Goal: Entertainment & Leisure: Consume media (video, audio)

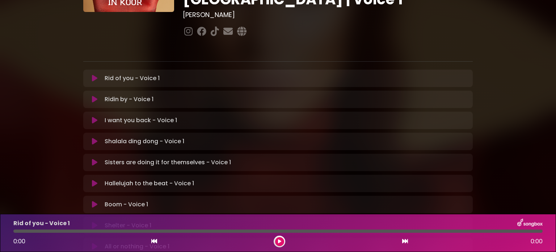
scroll to position [111, 0]
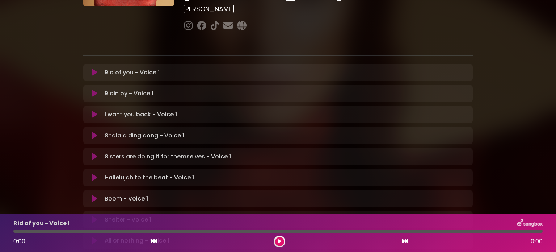
click at [91, 69] on button at bounding box center [95, 72] width 14 height 7
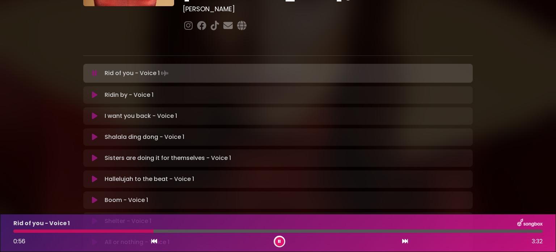
click at [88, 70] on button at bounding box center [95, 73] width 14 height 7
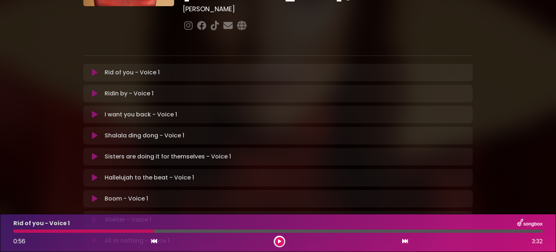
click at [280, 240] on icon at bounding box center [279, 241] width 3 height 4
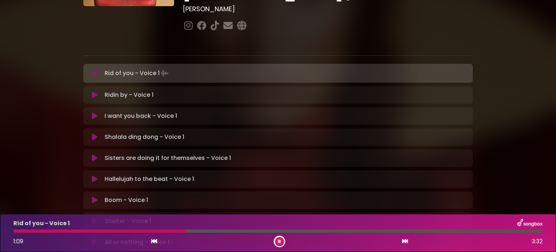
click at [275, 237] on button at bounding box center [279, 241] width 9 height 9
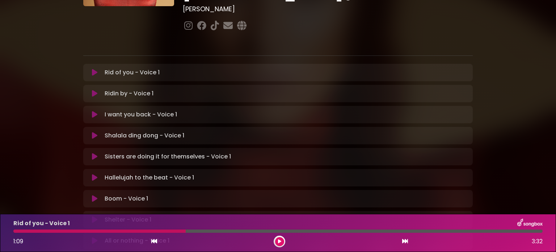
click at [280, 240] on icon at bounding box center [279, 241] width 3 height 4
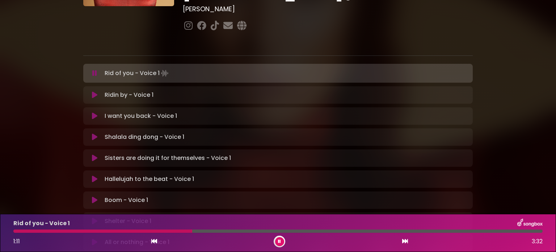
click at [275, 237] on button at bounding box center [279, 241] width 9 height 9
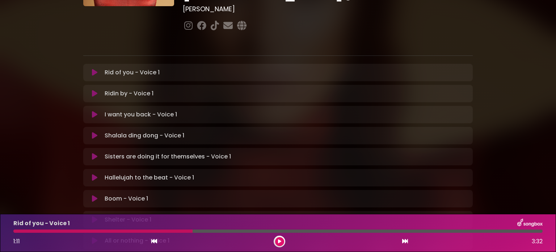
click at [178, 232] on div at bounding box center [102, 230] width 179 height 3
drag, startPoint x: 191, startPoint y: 230, endPoint x: 182, endPoint y: 230, distance: 9.1
click at [182, 230] on div at bounding box center [102, 230] width 179 height 3
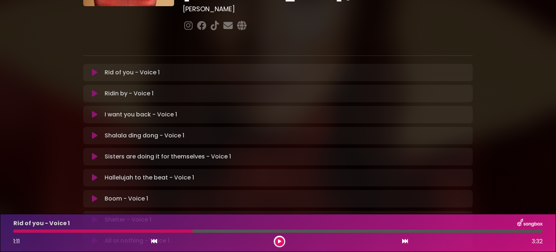
click at [182, 230] on div at bounding box center [102, 230] width 179 height 3
click at [280, 240] on icon at bounding box center [279, 241] width 3 height 4
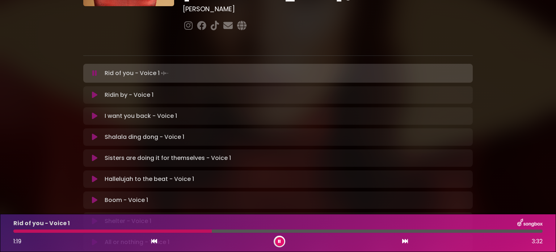
click at [280, 240] on icon at bounding box center [279, 241] width 3 height 4
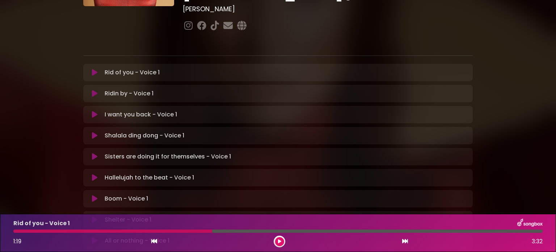
click at [280, 240] on icon at bounding box center [279, 241] width 3 height 4
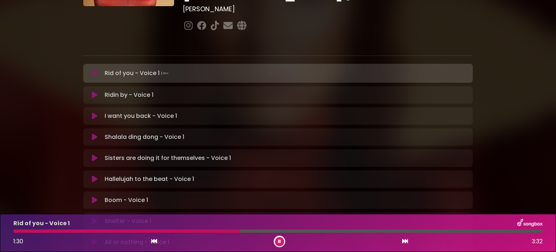
click at [280, 240] on icon at bounding box center [279, 241] width 3 height 4
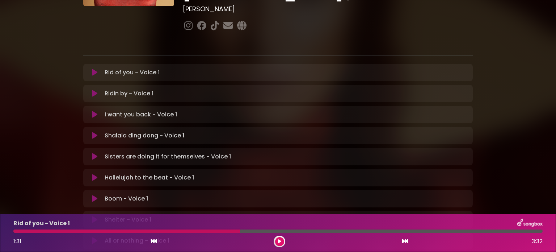
click at [280, 240] on icon at bounding box center [279, 241] width 3 height 4
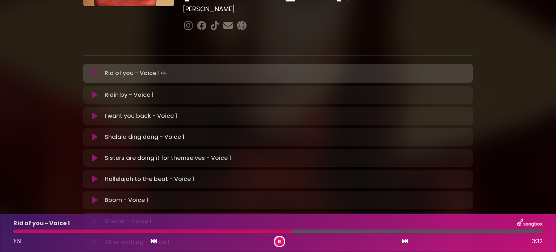
click at [280, 240] on icon at bounding box center [279, 241] width 3 height 4
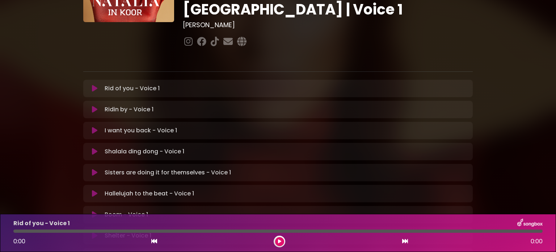
scroll to position [95, 0]
click at [281, 242] on button at bounding box center [279, 241] width 9 height 9
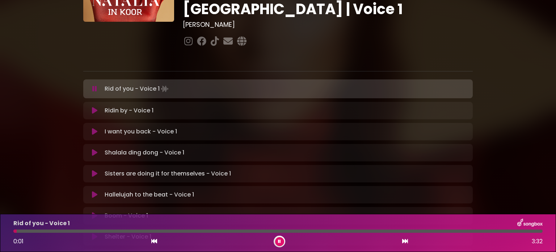
click at [189, 231] on div at bounding box center [278, 230] width 530 height 3
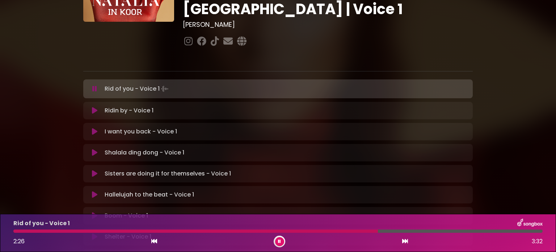
click at [277, 241] on button at bounding box center [279, 241] width 9 height 9
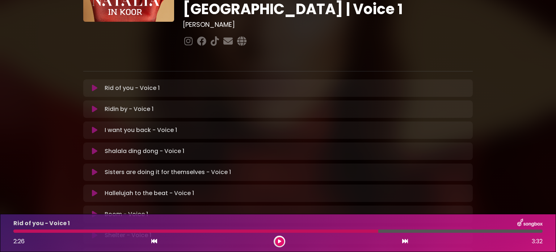
click at [277, 241] on button at bounding box center [279, 241] width 9 height 9
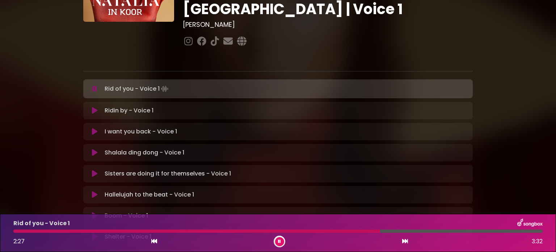
click at [277, 241] on button at bounding box center [279, 241] width 9 height 9
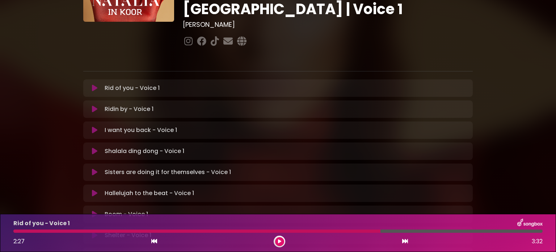
click at [366, 230] on div at bounding box center [196, 230] width 367 height 3
click at [279, 241] on icon at bounding box center [279, 241] width 3 height 4
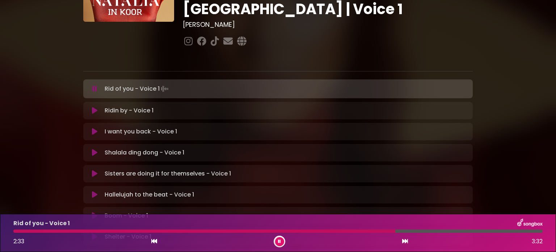
click at [279, 241] on icon at bounding box center [279, 241] width 3 height 4
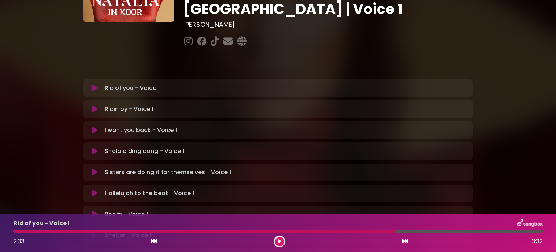
click at [279, 241] on icon at bounding box center [279, 241] width 3 height 4
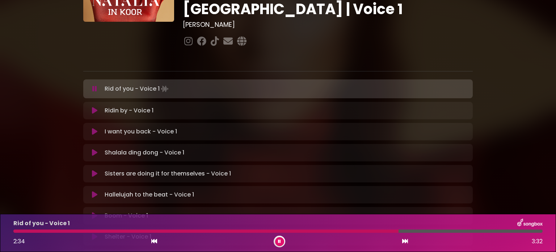
click at [279, 241] on icon at bounding box center [279, 241] width 3 height 4
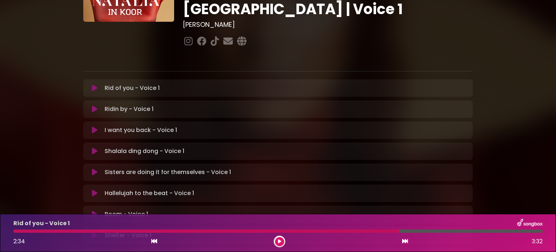
click at [279, 241] on icon at bounding box center [279, 241] width 3 height 4
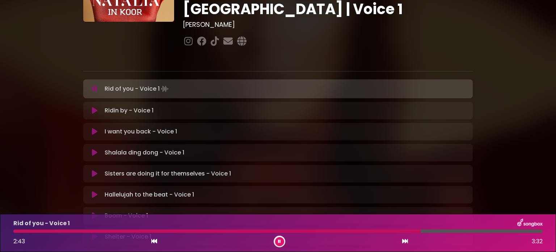
click at [279, 241] on icon at bounding box center [279, 241] width 3 height 4
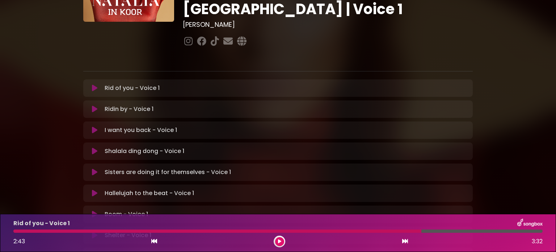
click at [279, 241] on icon at bounding box center [279, 241] width 3 height 4
click at [93, 105] on icon at bounding box center [94, 108] width 5 height 7
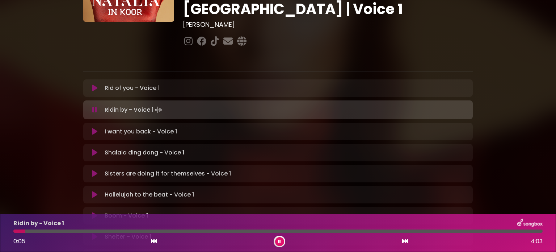
click at [52, 231] on div at bounding box center [278, 230] width 530 height 3
click at [93, 229] on div "Ridin by - Voice 1 0:21 4:03" at bounding box center [278, 232] width 538 height 29
click at [92, 230] on div at bounding box center [278, 230] width 530 height 3
click at [312, 231] on div at bounding box center [167, 230] width 309 height 3
click at [309, 231] on div at bounding box center [165, 230] width 304 height 3
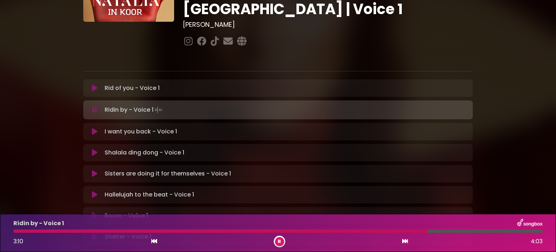
click at [279, 239] on icon at bounding box center [279, 241] width 3 height 4
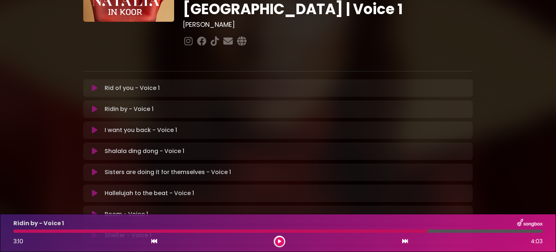
click at [279, 239] on icon at bounding box center [279, 241] width 3 height 4
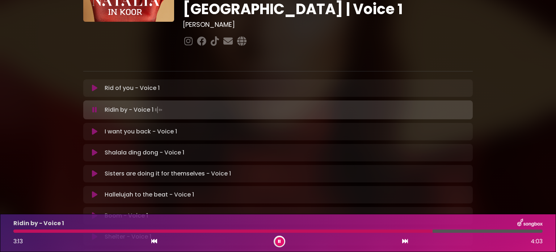
click at [279, 239] on icon at bounding box center [279, 241] width 3 height 4
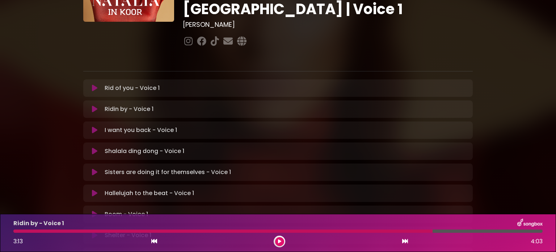
click at [279, 239] on icon at bounding box center [279, 241] width 3 height 4
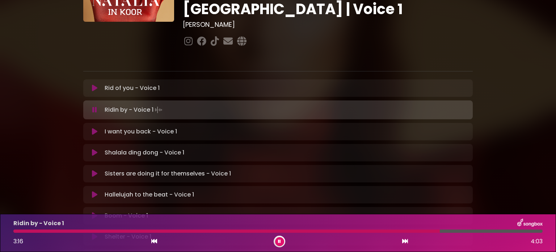
click at [279, 239] on icon at bounding box center [279, 241] width 3 height 4
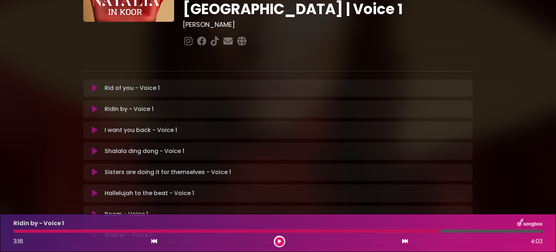
click at [427, 229] on div at bounding box center [226, 230] width 427 height 3
click at [427, 230] on div at bounding box center [226, 230] width 427 height 3
click at [425, 231] on div at bounding box center [226, 230] width 427 height 3
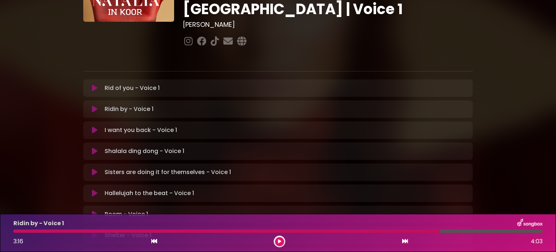
click at [424, 233] on div at bounding box center [226, 230] width 427 height 3
click at [423, 230] on div at bounding box center [226, 230] width 427 height 3
click at [278, 241] on icon at bounding box center [279, 241] width 3 height 4
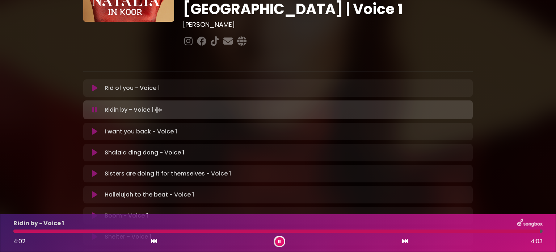
click at [93, 128] on icon at bounding box center [94, 131] width 5 height 7
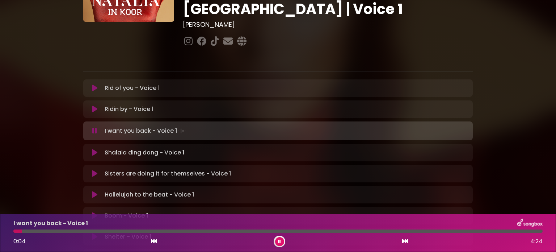
click at [65, 230] on div at bounding box center [278, 230] width 530 height 3
click at [89, 232] on div at bounding box center [278, 230] width 530 height 3
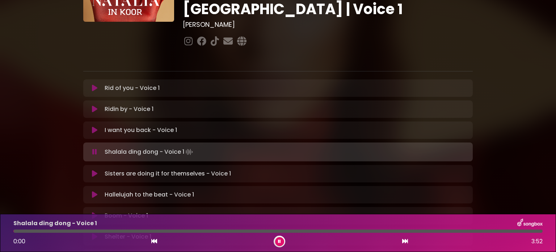
click at [93, 148] on icon at bounding box center [94, 151] width 5 height 7
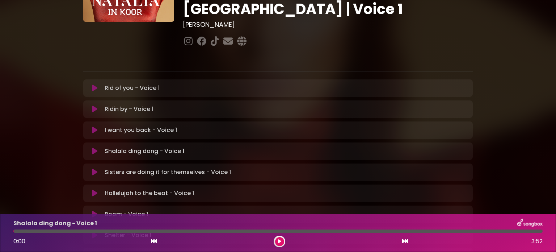
click at [94, 147] on icon at bounding box center [94, 150] width 5 height 7
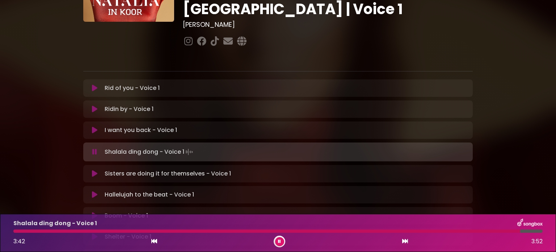
click at [95, 170] on icon at bounding box center [94, 173] width 5 height 7
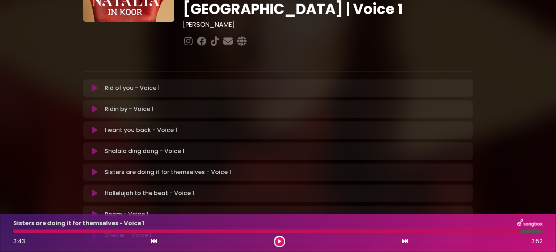
click at [95, 168] on icon at bounding box center [94, 171] width 5 height 7
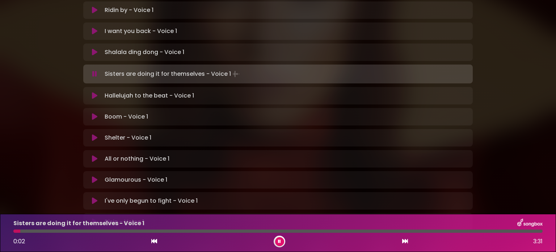
scroll to position [193, 0]
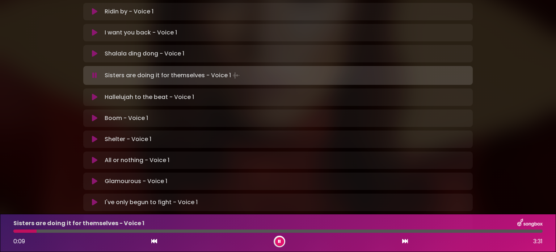
click at [46, 231] on div at bounding box center [278, 230] width 530 height 3
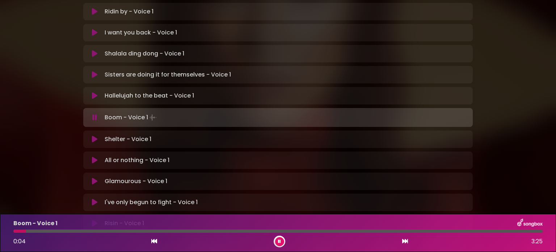
click at [45, 231] on div at bounding box center [278, 230] width 530 height 3
click at [138, 233] on div at bounding box center [111, 230] width 196 height 3
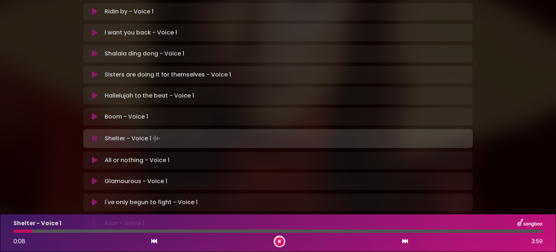
click at [145, 230] on div at bounding box center [278, 230] width 530 height 3
click at [124, 230] on div at bounding box center [94, 230] width 163 height 3
click at [114, 230] on div at bounding box center [70, 230] width 114 height 3
click at [106, 230] on div at bounding box center [69, 230] width 112 height 3
click at [102, 230] on div at bounding box center [63, 230] width 100 height 3
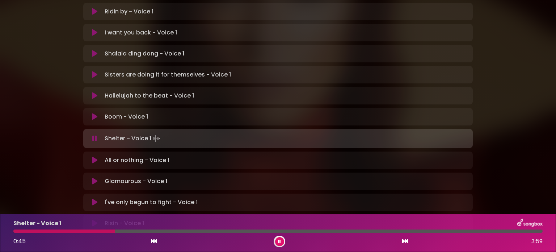
click at [91, 230] on div at bounding box center [63, 230] width 101 height 3
click at [85, 230] on div at bounding box center [53, 230] width 81 height 3
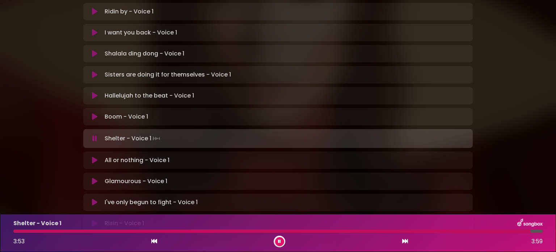
click at [283, 239] on button at bounding box center [279, 241] width 9 height 9
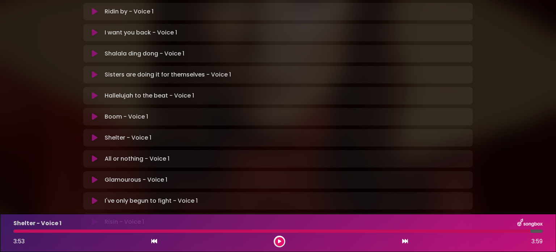
click at [91, 155] on button at bounding box center [95, 158] width 14 height 7
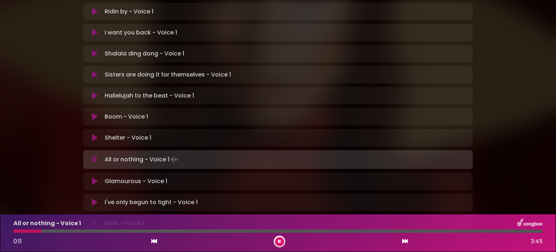
click at [94, 156] on icon at bounding box center [94, 159] width 5 height 7
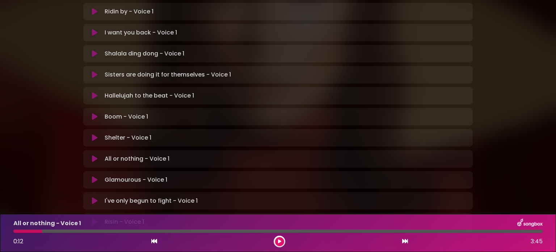
click at [93, 155] on icon at bounding box center [94, 158] width 5 height 7
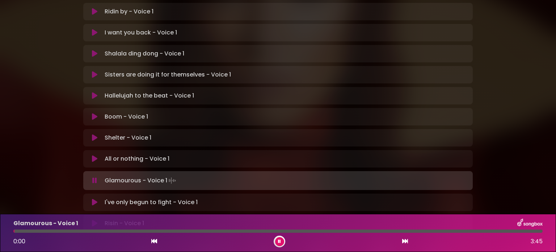
click at [94, 177] on icon at bounding box center [94, 180] width 5 height 7
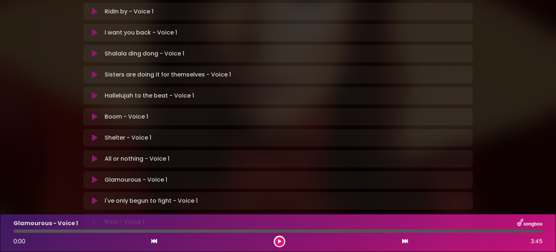
click at [94, 176] on icon at bounding box center [94, 179] width 5 height 7
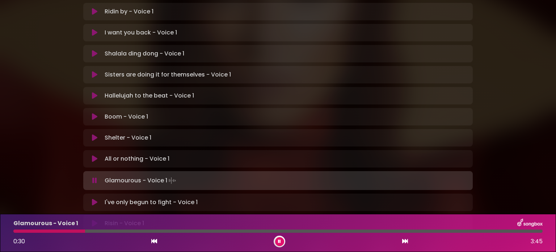
click at [278, 239] on icon at bounding box center [279, 241] width 3 height 4
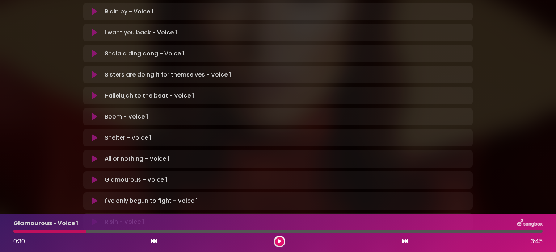
click at [278, 239] on icon at bounding box center [279, 241] width 3 height 4
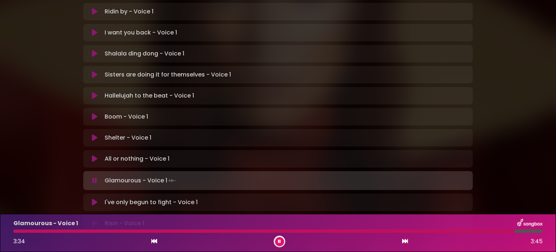
click at [92, 198] on icon at bounding box center [94, 201] width 5 height 7
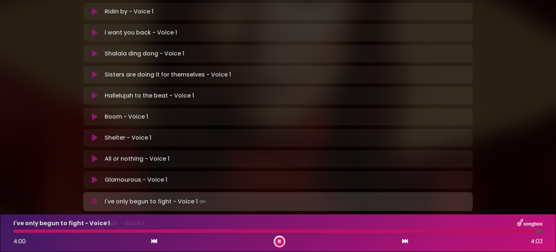
click at [94, 219] on icon at bounding box center [94, 222] width 5 height 7
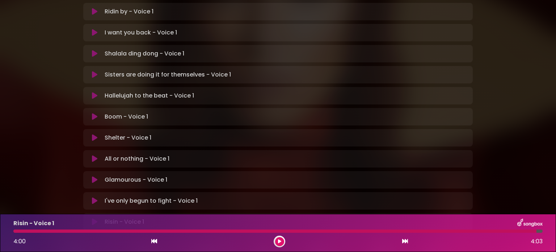
click at [94, 218] on icon at bounding box center [94, 221] width 5 height 7
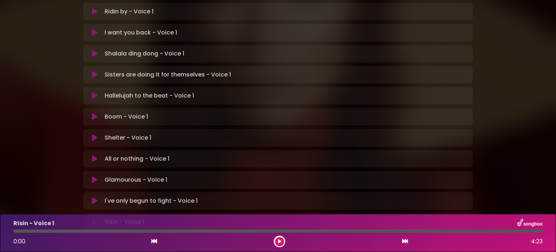
click at [96, 218] on icon at bounding box center [94, 221] width 5 height 7
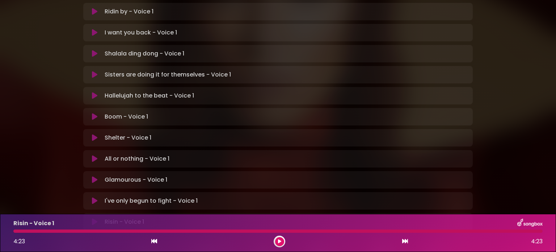
click at [280, 242] on icon at bounding box center [279, 241] width 3 height 4
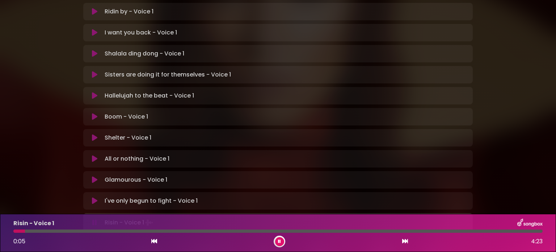
click at [280, 242] on icon at bounding box center [279, 241] width 3 height 4
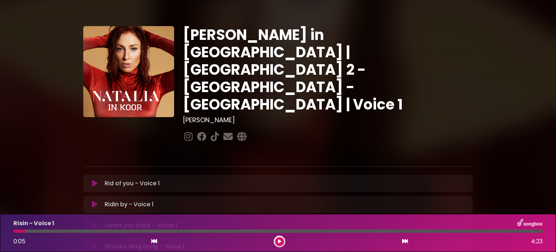
click at [94, 180] on icon at bounding box center [94, 183] width 5 height 7
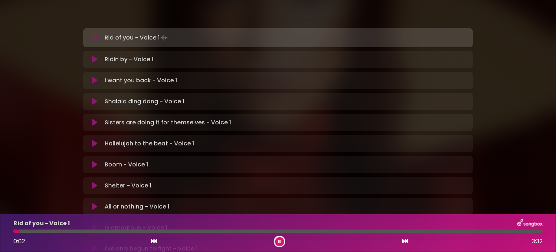
scroll to position [147, 0]
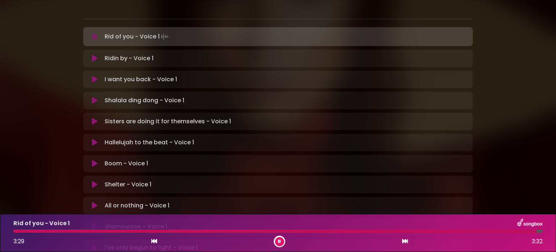
click at [94, 55] on icon at bounding box center [94, 58] width 5 height 7
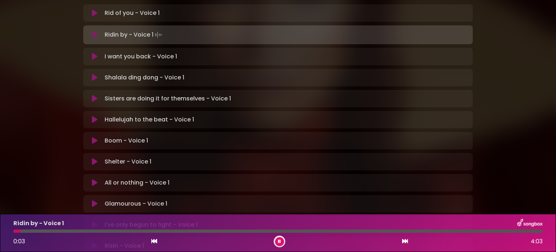
scroll to position [171, 0]
click at [57, 230] on div at bounding box center [278, 230] width 530 height 3
click at [78, 231] on div at bounding box center [278, 230] width 530 height 3
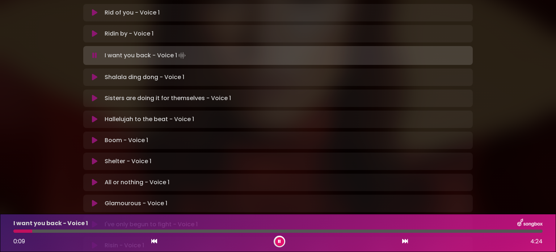
click at [278, 241] on icon at bounding box center [279, 241] width 3 height 4
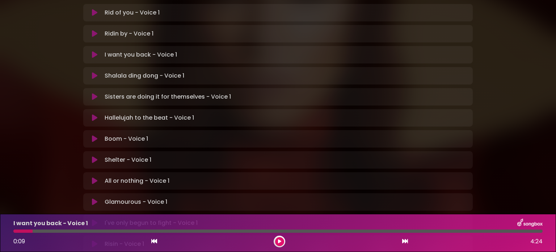
click at [277, 242] on button at bounding box center [279, 241] width 9 height 9
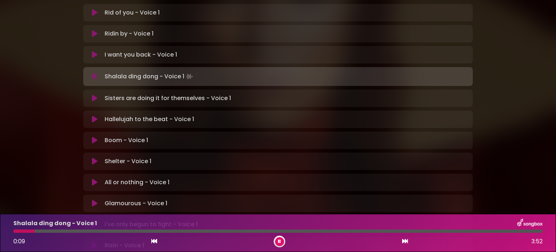
click at [277, 242] on button at bounding box center [279, 241] width 9 height 9
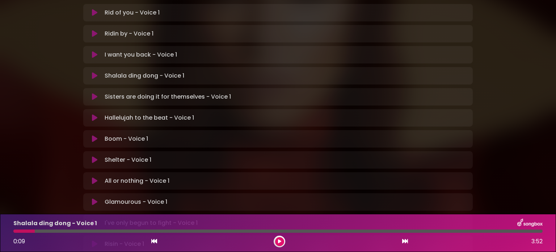
click at [277, 242] on button at bounding box center [279, 241] width 9 height 9
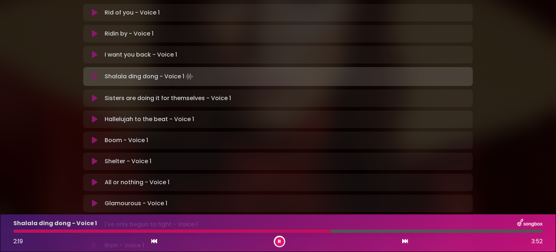
click at [277, 242] on button at bounding box center [279, 241] width 9 height 9
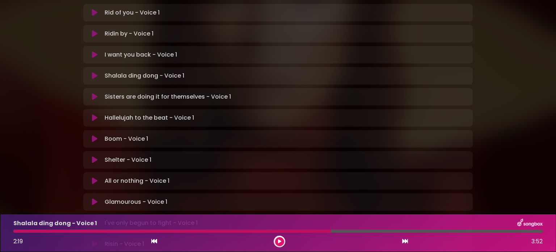
click at [321, 231] on div at bounding box center [172, 230] width 318 height 3
click at [283, 240] on button at bounding box center [279, 241] width 9 height 9
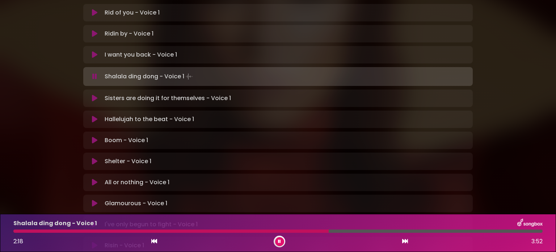
click at [279, 242] on icon at bounding box center [279, 241] width 3 height 4
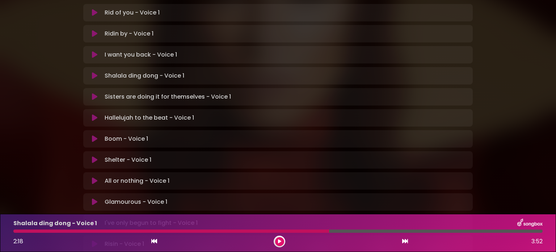
click at [279, 242] on icon at bounding box center [279, 241] width 3 height 4
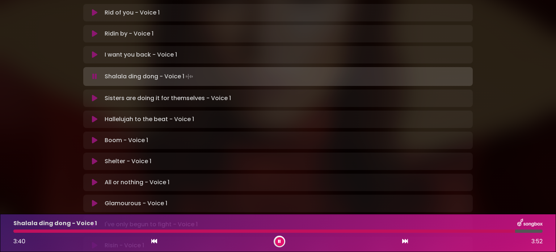
click at [93, 95] on icon at bounding box center [94, 98] width 5 height 7
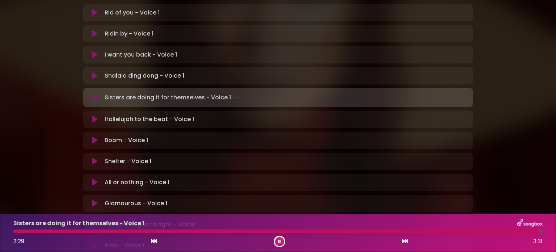
click at [94, 116] on icon at bounding box center [94, 119] width 5 height 7
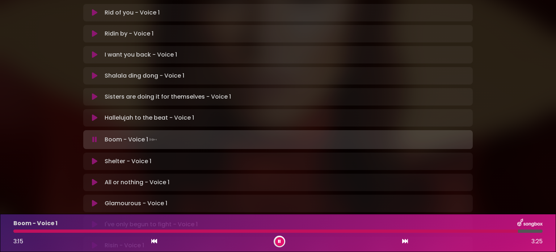
click at [91, 158] on button at bounding box center [95, 161] width 14 height 7
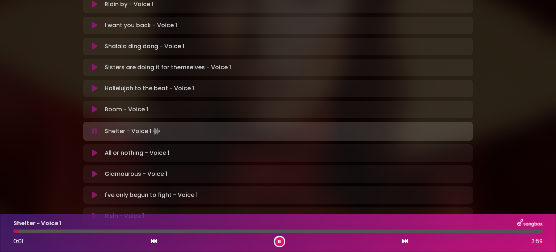
scroll to position [200, 0]
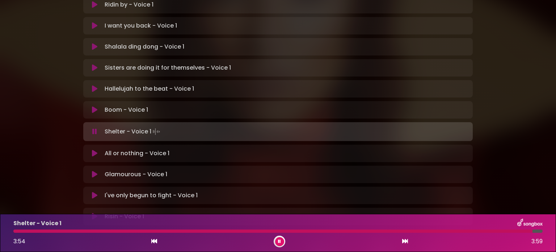
drag, startPoint x: 96, startPoint y: 126, endPoint x: 99, endPoint y: 121, distance: 5.7
click at [99, 145] on div "All or nothing - Voice 1 Loading Track... Name" at bounding box center [278, 153] width 390 height 17
click at [96, 150] on icon at bounding box center [94, 153] width 5 height 7
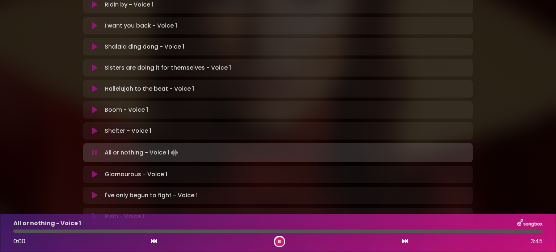
click at [96, 149] on icon at bounding box center [94, 152] width 5 height 7
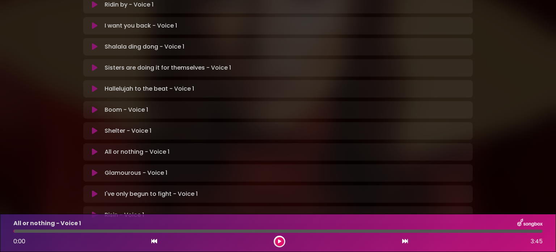
click at [96, 148] on icon at bounding box center [94, 151] width 5 height 7
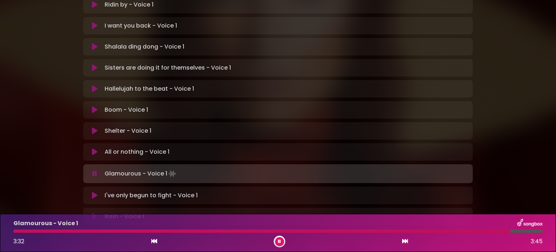
click at [94, 192] on icon at bounding box center [94, 195] width 5 height 7
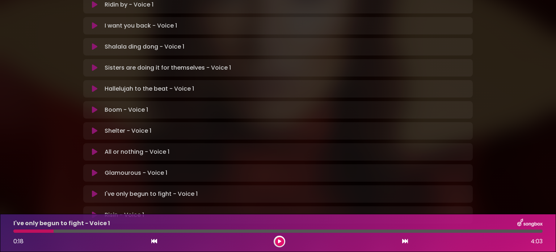
click at [94, 190] on icon at bounding box center [94, 193] width 5 height 7
